Goal: Task Accomplishment & Management: Complete application form

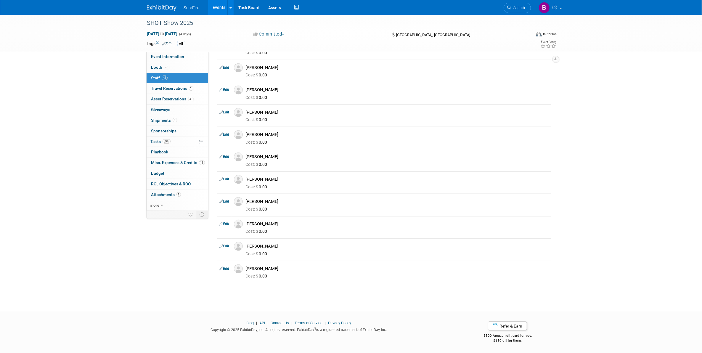
click at [223, 2] on link "Events" at bounding box center [219, 7] width 22 height 15
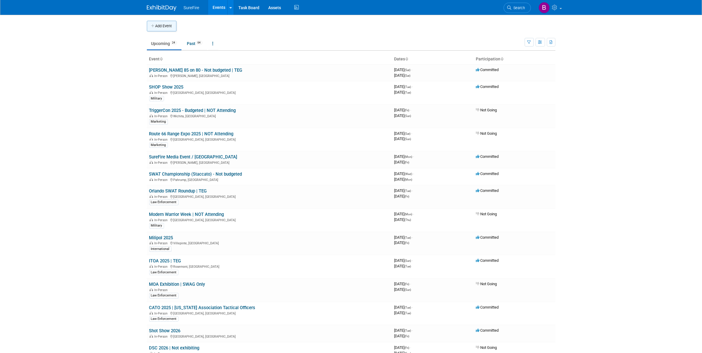
click at [154, 24] on icon "button" at bounding box center [153, 26] width 4 height 4
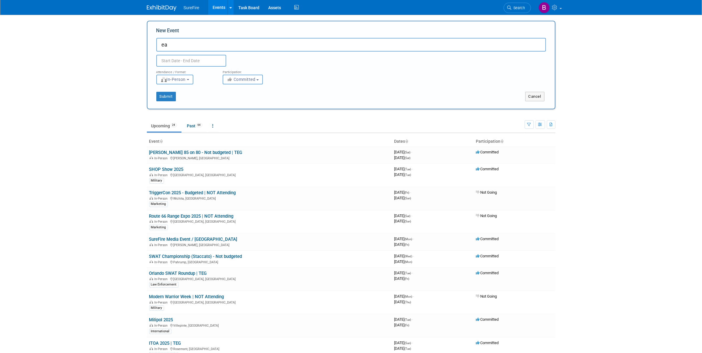
type input "e"
type input "East Valley Tactical - Not budgeted | TEG"
click at [169, 60] on input "text" at bounding box center [191, 61] width 70 height 12
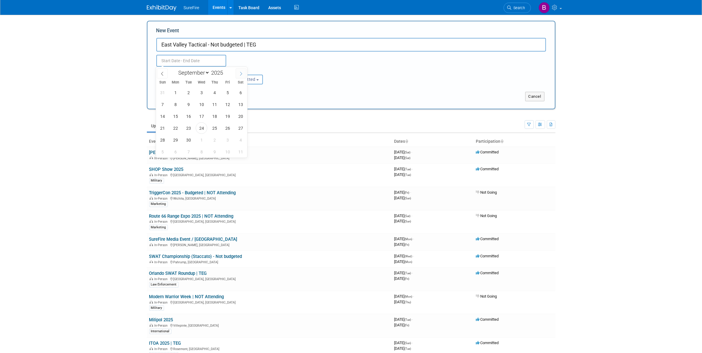
click at [242, 76] on span at bounding box center [241, 73] width 11 height 10
select select "9"
click at [242, 132] on span "25" at bounding box center [241, 128] width 12 height 12
type input "[DATE] to [DATE]"
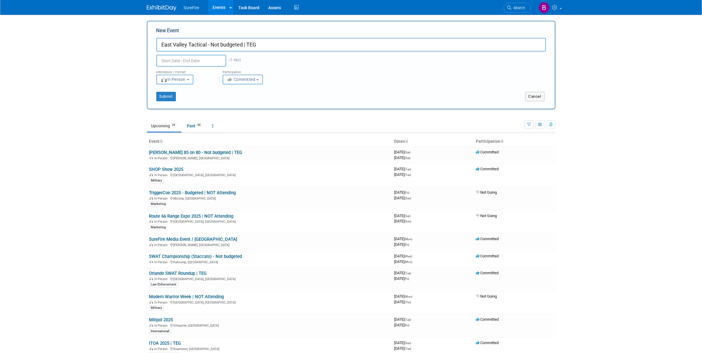
type input "[DATE] to [DATE]"
click at [291, 91] on div "Submit Cancel" at bounding box center [351, 92] width 399 height 17
click at [169, 94] on button "Submit" at bounding box center [166, 96] width 20 height 9
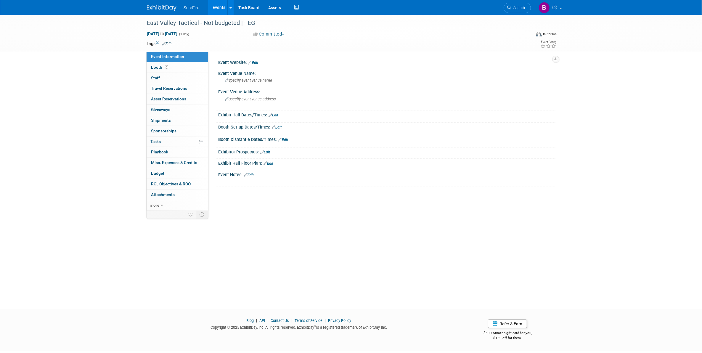
click at [276, 114] on link "Edit" at bounding box center [274, 115] width 10 height 4
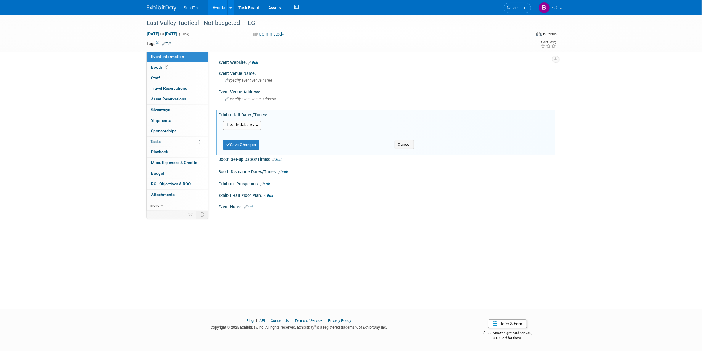
click at [253, 127] on button "Add Another Exhibit Date" at bounding box center [242, 125] width 38 height 9
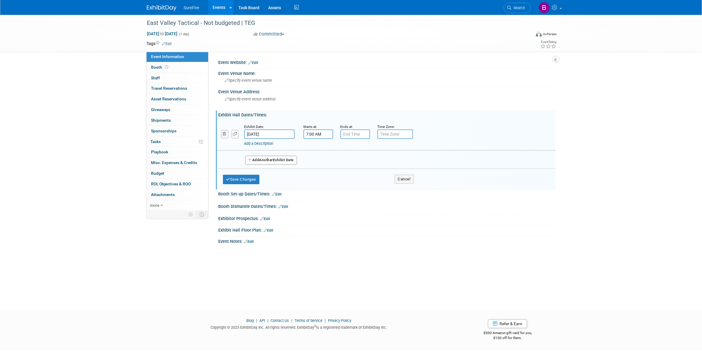
click at [323, 135] on input "7:00 AM" at bounding box center [319, 133] width 30 height 9
click at [313, 153] on span at bounding box center [317, 148] width 10 height 10
type input "9:00 AM"
click at [348, 185] on span at bounding box center [361, 188] width 40 height 10
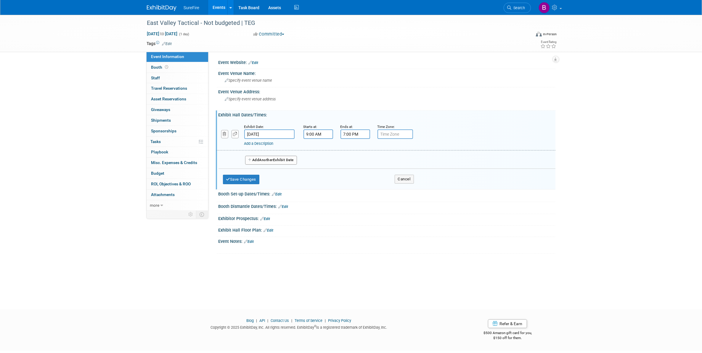
click at [359, 133] on input "7:00 PM" at bounding box center [356, 133] width 30 height 9
click at [356, 148] on span at bounding box center [354, 148] width 10 height 10
click at [408, 159] on button "PM" at bounding box center [406, 161] width 11 height 10
click at [355, 148] on span at bounding box center [354, 148] width 10 height 10
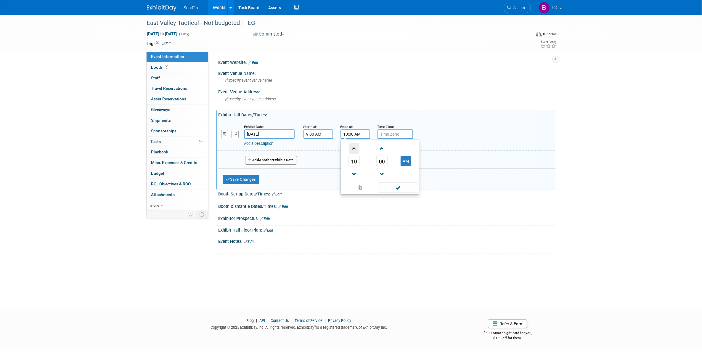
click at [355, 148] on span at bounding box center [354, 148] width 10 height 10
type input "11:00 AM"
click at [389, 192] on span at bounding box center [398, 188] width 40 height 10
click at [302, 144] on div "Add a Description" at bounding box center [370, 143] width 253 height 5
click at [274, 141] on link "Add a Description" at bounding box center [258, 143] width 29 height 4
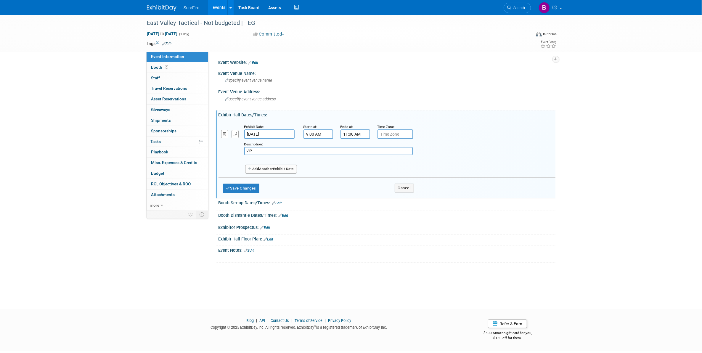
type input "VIP"
click at [276, 170] on button "Add Another Exhibit Date" at bounding box center [271, 169] width 52 height 9
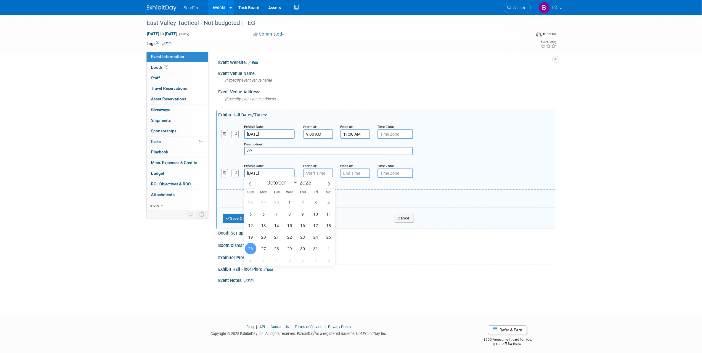
click at [273, 173] on input "Oct 26, 2025" at bounding box center [269, 173] width 50 height 9
click at [325, 238] on span "25" at bounding box center [329, 237] width 12 height 12
type input "[DATE]"
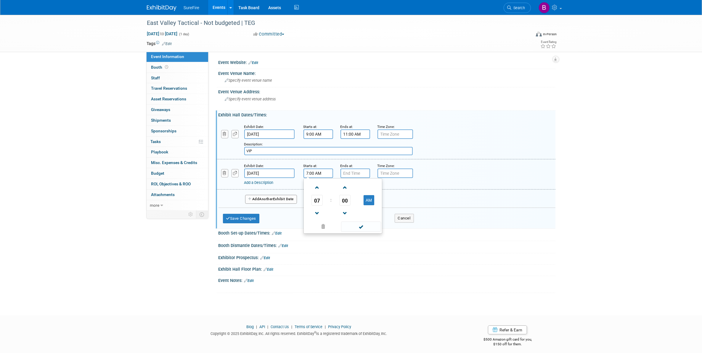
click at [313, 172] on input "7:00 AM" at bounding box center [319, 173] width 30 height 9
click at [320, 190] on span at bounding box center [317, 188] width 10 height 10
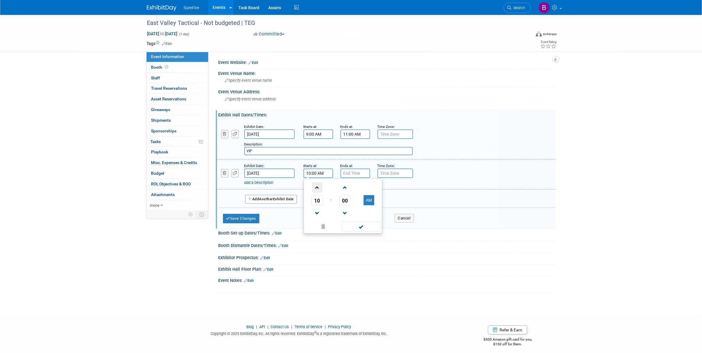
type input "11:00 AM"
click at [360, 222] on span at bounding box center [361, 227] width 40 height 10
click at [346, 172] on input "7:00 PM" at bounding box center [356, 173] width 30 height 9
click at [355, 206] on link at bounding box center [354, 213] width 11 height 15
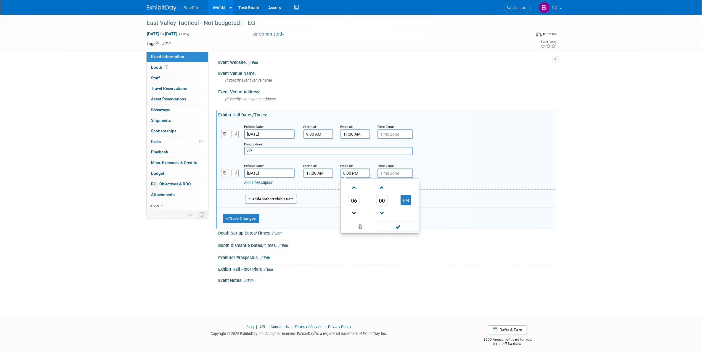
type input "5:00 PM"
click at [396, 226] on span at bounding box center [398, 227] width 40 height 10
click at [274, 182] on link "Add a Description" at bounding box center [258, 182] width 29 height 4
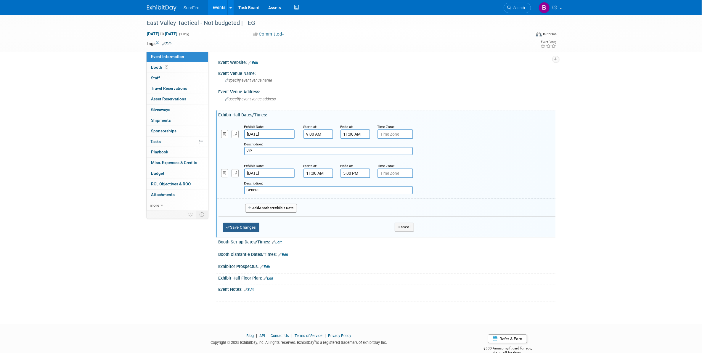
type input "General"
click at [253, 229] on button "Save Changes" at bounding box center [241, 227] width 37 height 9
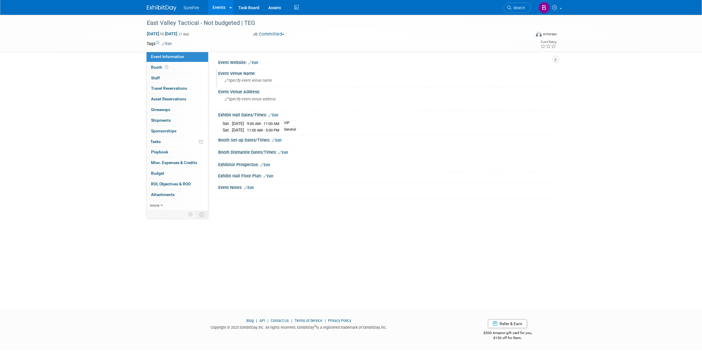
click at [263, 80] on span "Specify event venue name" at bounding box center [248, 80] width 47 height 4
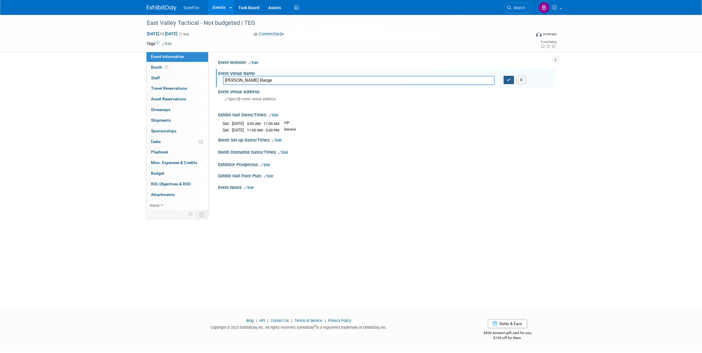
type input "Ben Avery Range"
click at [512, 80] on button "button" at bounding box center [509, 80] width 11 height 8
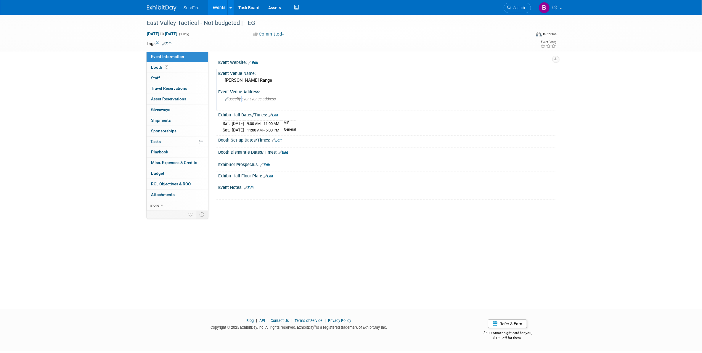
click at [241, 99] on span "Specify event venue address" at bounding box center [250, 99] width 51 height 4
type textarea "4044 W Black Canyon Blvd, Phoenix, AZ 85086"
click at [348, 101] on button "button" at bounding box center [345, 99] width 11 height 8
drag, startPoint x: 254, startPoint y: 66, endPoint x: 256, endPoint y: 61, distance: 5.3
click at [254, 66] on div at bounding box center [387, 65] width 328 height 1
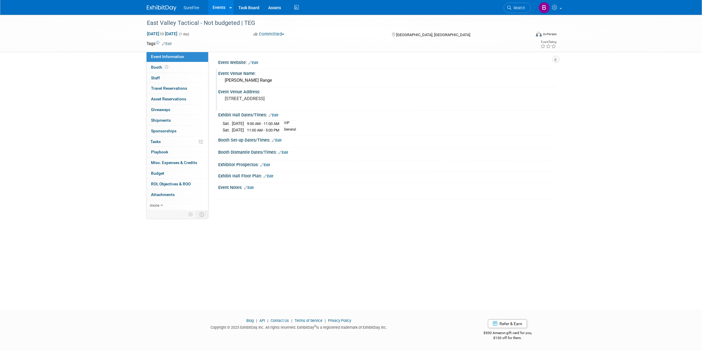
click at [257, 59] on div "Event Website: Edit" at bounding box center [387, 62] width 337 height 8
click at [258, 61] on link "Edit" at bounding box center [254, 63] width 10 height 4
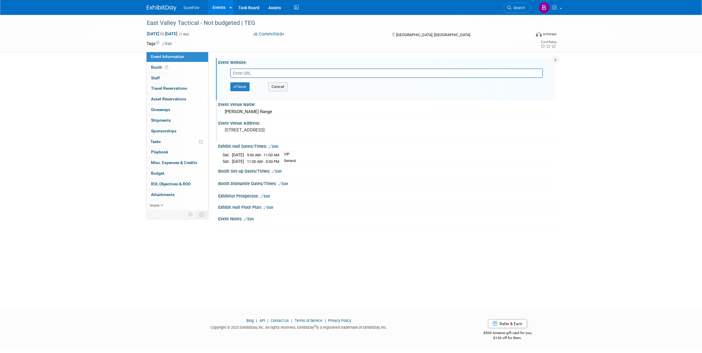
drag, startPoint x: 258, startPoint y: 61, endPoint x: 249, endPoint y: 71, distance: 13.2
paste input "https://www.eastvalleytactical.com/product/evt-suppressed-range-day-1-vip-ticke…"
type input "https://www.eastvalleytactical.com/product/evt-suppressed-range-day-1-vip-ticke…"
click at [245, 88] on button "Save" at bounding box center [240, 86] width 20 height 9
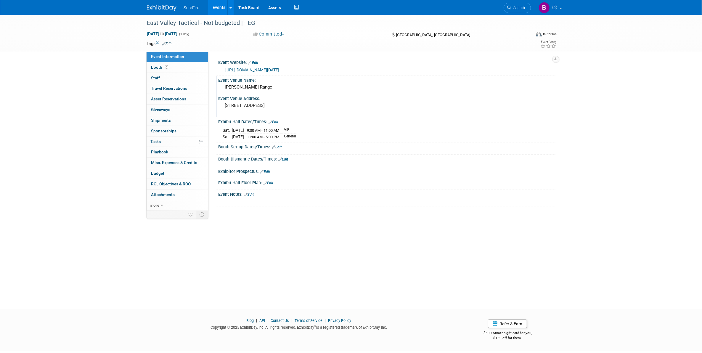
click at [284, 88] on div "Ben Avery Range" at bounding box center [387, 87] width 328 height 9
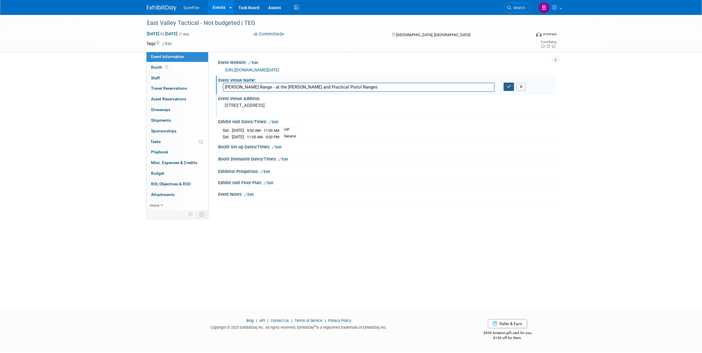
type input "Ben Avery Range - at the Ben Avery Benchrest and Practical Pistol Ranges"
click at [509, 87] on icon "button" at bounding box center [509, 87] width 4 height 4
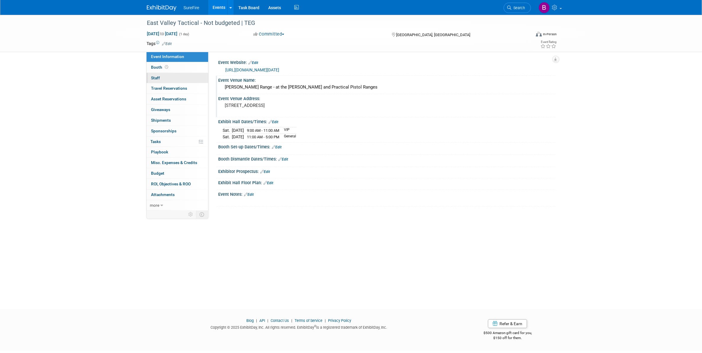
click at [166, 76] on link "0 Staff 0" at bounding box center [178, 78] width 62 height 10
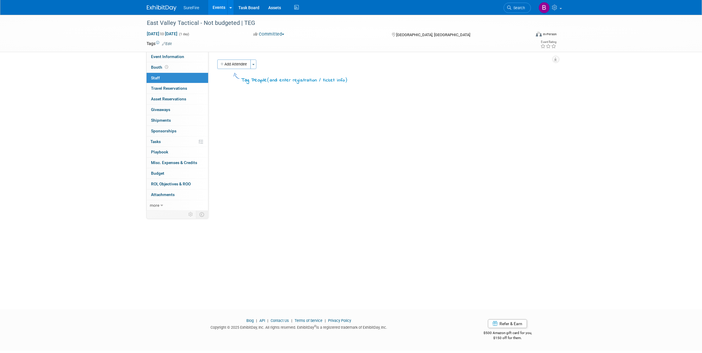
click at [246, 71] on div "Tag People ( and enter registration / ticket info )" at bounding box center [384, 78] width 334 height 14
click at [244, 68] on button "Add Attendee" at bounding box center [233, 64] width 33 height 9
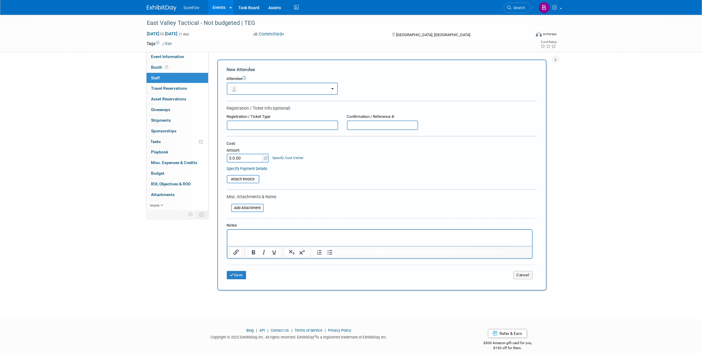
click at [251, 81] on div "Attendee" at bounding box center [382, 79] width 310 height 6
click at [252, 87] on button "button" at bounding box center [282, 89] width 111 height 12
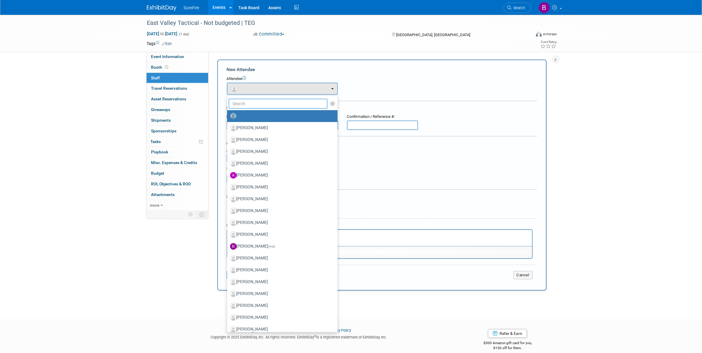
click at [250, 100] on input "text" at bounding box center [278, 104] width 99 height 10
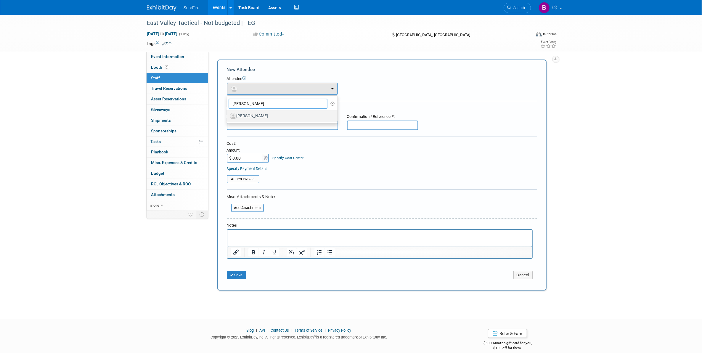
type input "wendell"
click at [251, 118] on label "Wendell Wong" at bounding box center [281, 115] width 102 height 9
click at [228, 117] on input "Wendell Wong" at bounding box center [226, 115] width 4 height 4
select select "f419b8ff-5f4e-4796-8ef5-22df86106217"
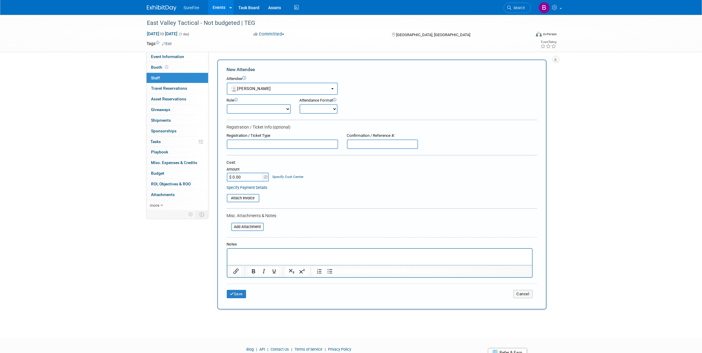
click at [248, 290] on td "Save" at bounding box center [278, 294] width 103 height 8
click at [243, 292] on button "Save" at bounding box center [237, 294] width 20 height 8
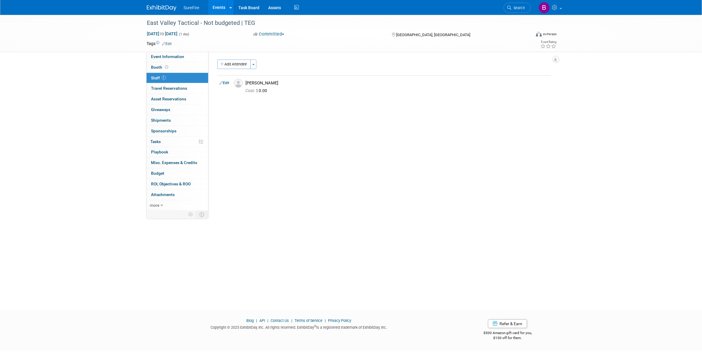
click at [90, 180] on div "East Valley Tactical - Not budgeted | TEG Oct 25, 2025 to Oct 25, 2025 (1 day) …" at bounding box center [351, 157] width 702 height 284
click at [164, 137] on link "0% Tasks 0%" at bounding box center [178, 142] width 62 height 10
